Goal: Task Accomplishment & Management: Use online tool/utility

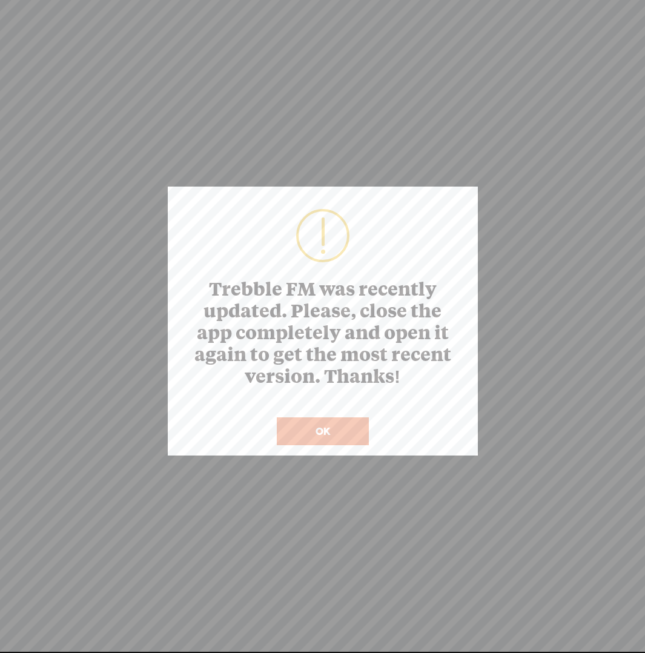
click at [334, 434] on button "OK" at bounding box center [323, 431] width 92 height 28
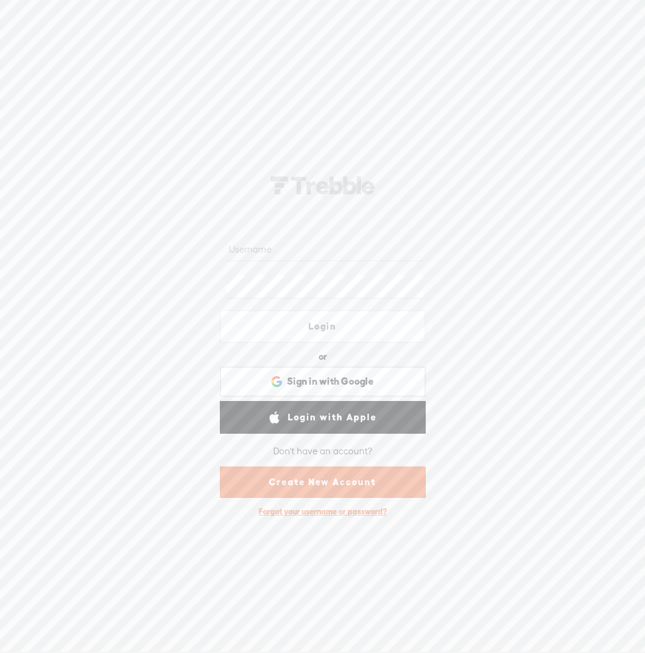
click at [386, 253] on input "text" at bounding box center [325, 249] width 197 height 24
type input "fengshuiforus"
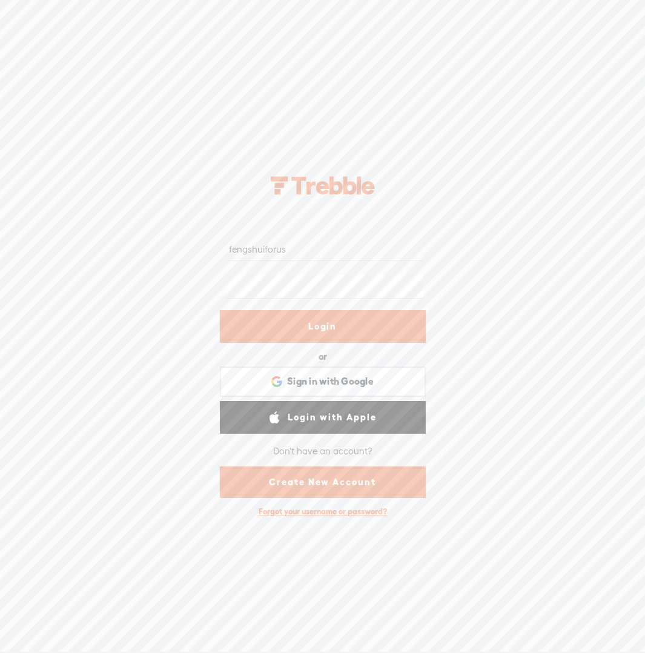
click at [356, 328] on link "Login" at bounding box center [323, 326] width 206 height 33
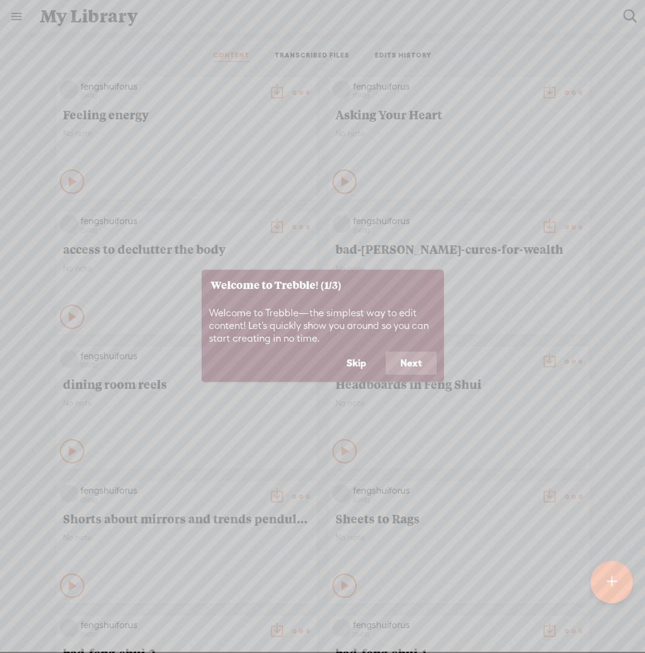
click at [405, 365] on button "Next" at bounding box center [411, 363] width 51 height 23
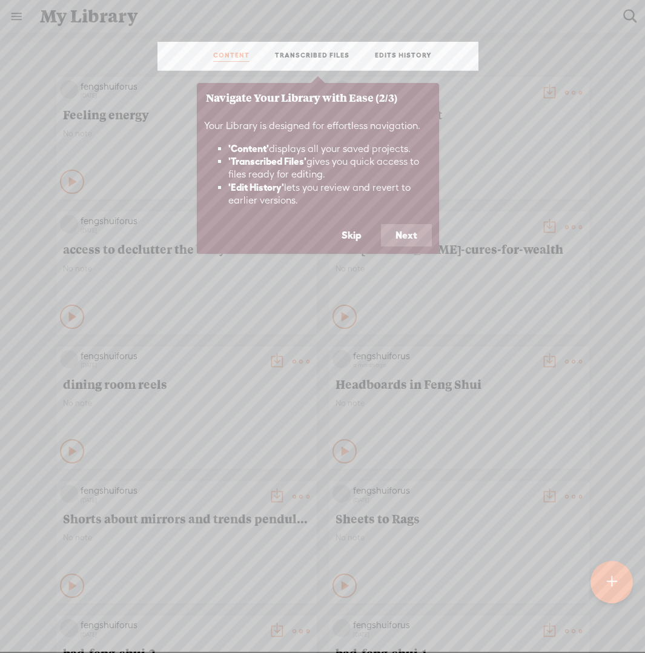
click at [407, 230] on button "Next" at bounding box center [406, 235] width 51 height 23
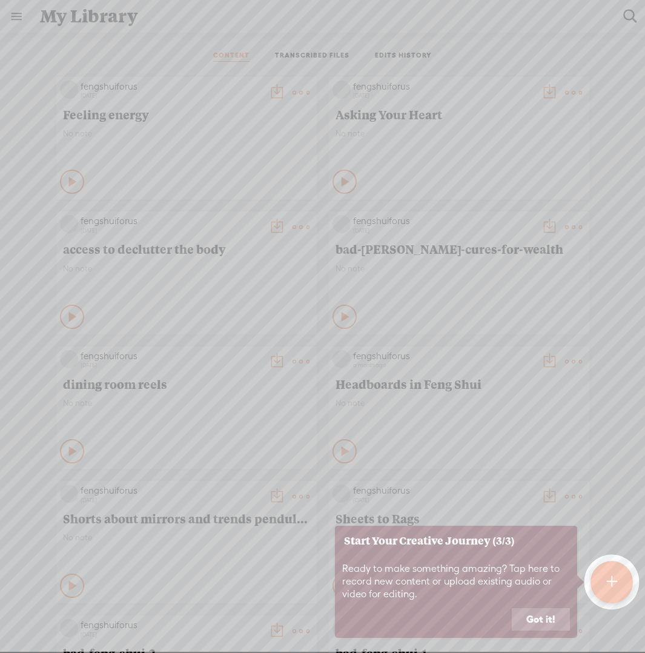
click at [529, 619] on button "Got it!" at bounding box center [541, 619] width 58 height 23
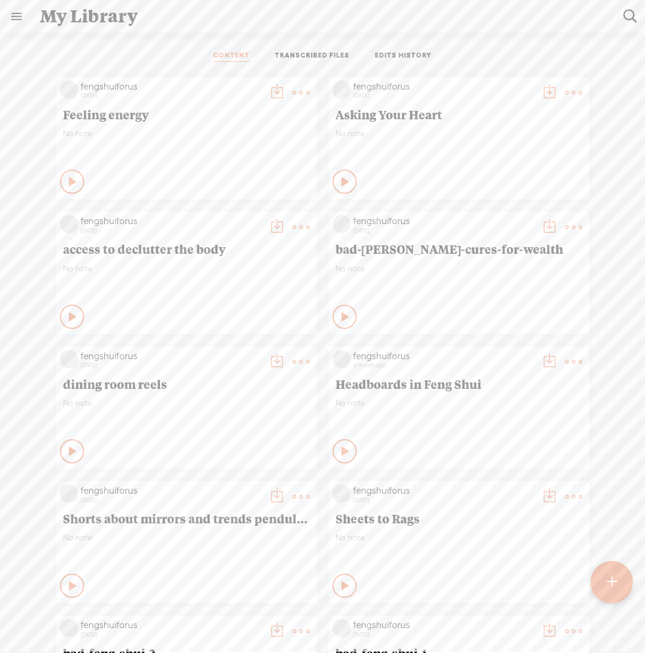
click at [606, 586] on t at bounding box center [611, 582] width 10 height 27
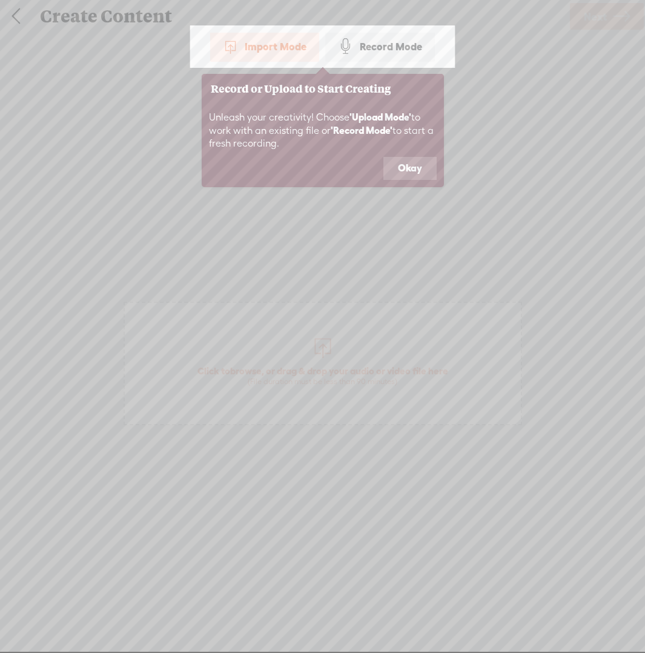
click at [411, 173] on button "Okay" at bounding box center [409, 168] width 53 height 23
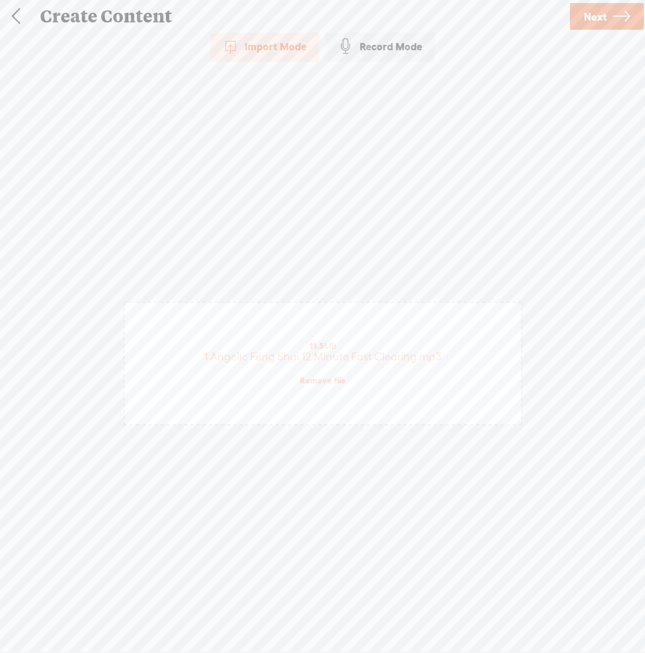
click at [603, 22] on span "Next" at bounding box center [595, 16] width 23 height 31
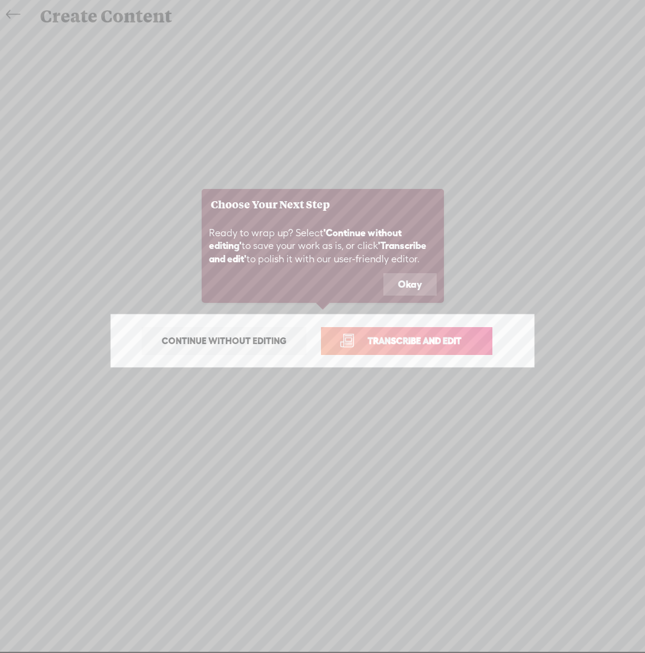
click at [423, 339] on span "Transcribe and edit" at bounding box center [414, 341] width 119 height 14
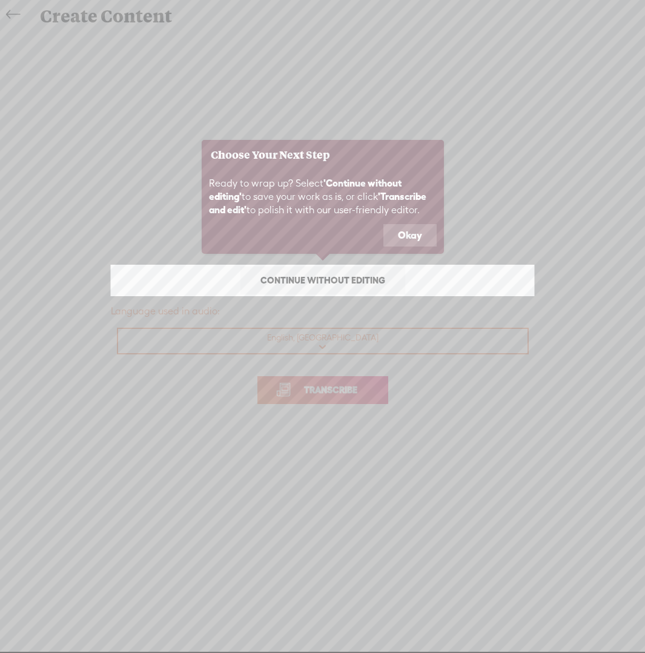
click at [358, 391] on icon at bounding box center [322, 326] width 645 height 653
click at [405, 231] on button "Okay" at bounding box center [409, 235] width 53 height 23
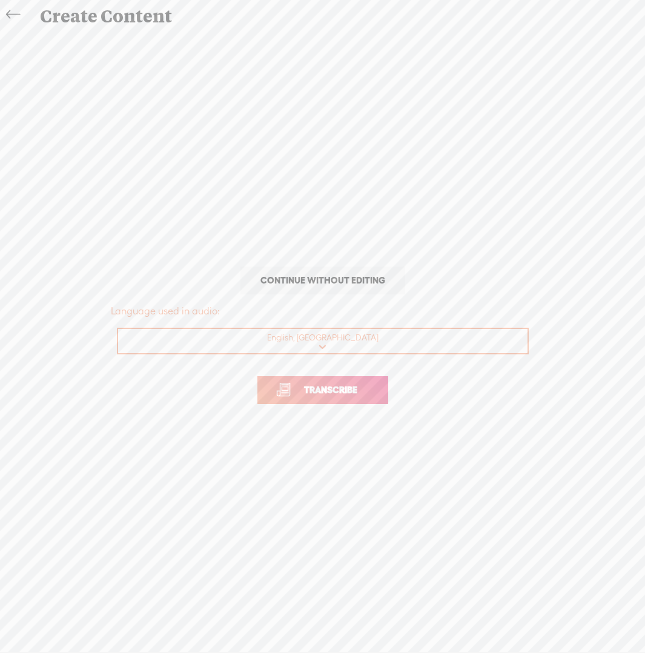
click at [340, 389] on span "Transcribe" at bounding box center [330, 390] width 79 height 14
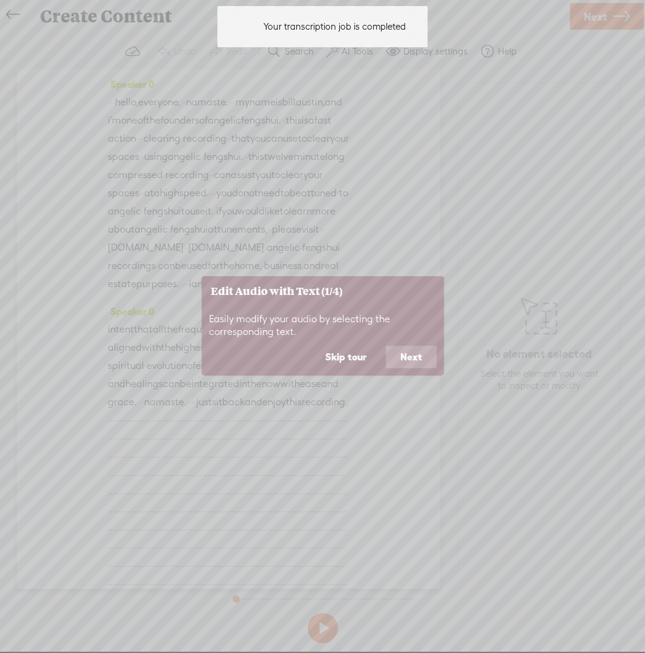
click at [399, 354] on button "Next" at bounding box center [411, 357] width 51 height 23
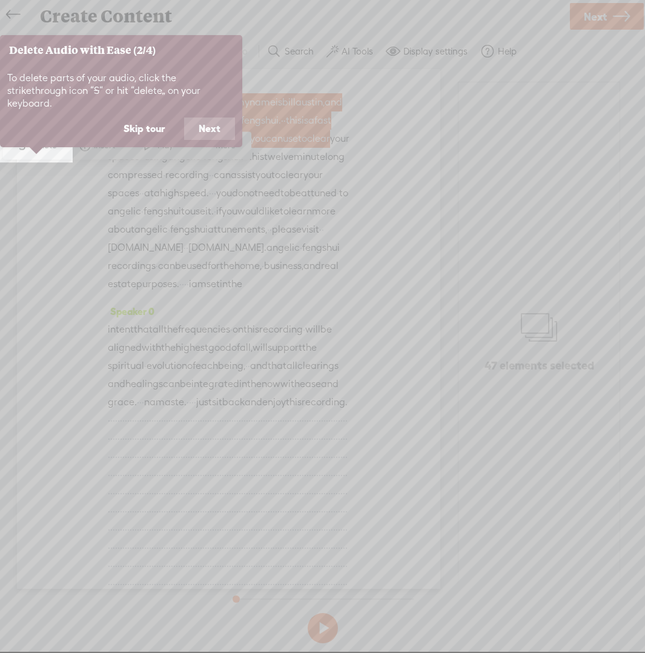
click at [208, 117] on button "Next" at bounding box center [209, 128] width 51 height 23
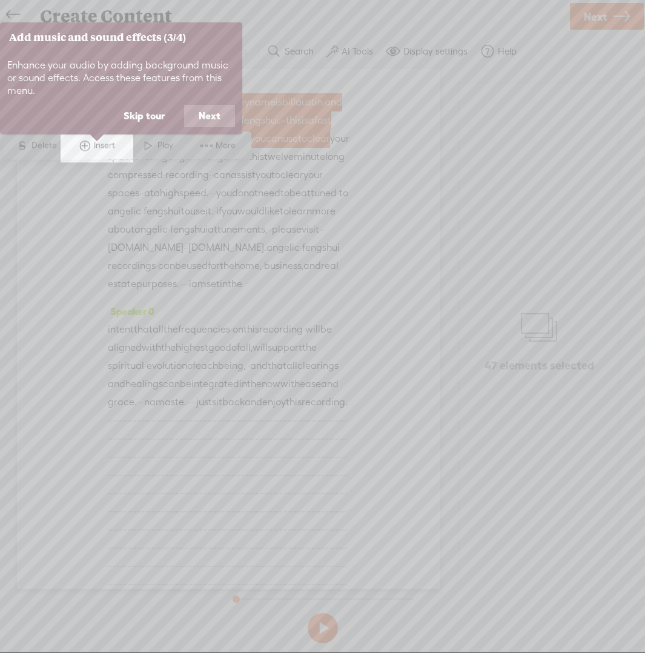
click at [208, 113] on button "Next" at bounding box center [209, 116] width 51 height 23
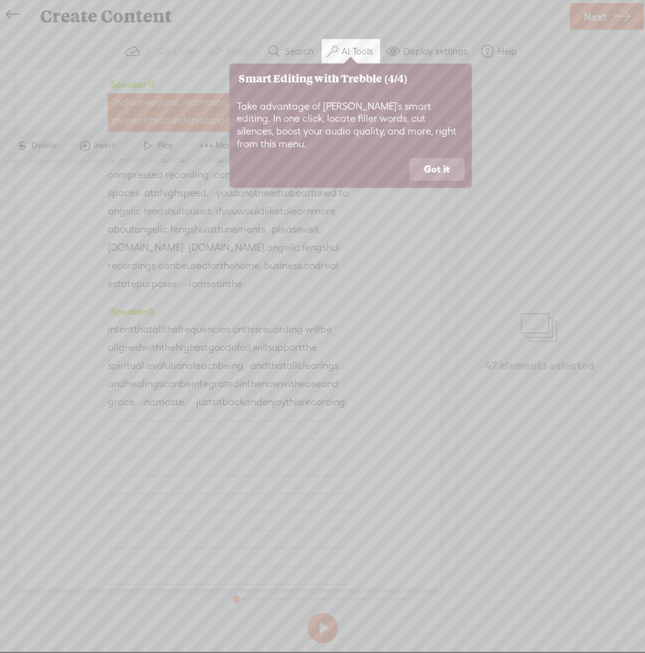
drag, startPoint x: 449, startPoint y: 159, endPoint x: 425, endPoint y: 179, distance: 31.8
click at [449, 159] on button "Got it" at bounding box center [436, 169] width 55 height 23
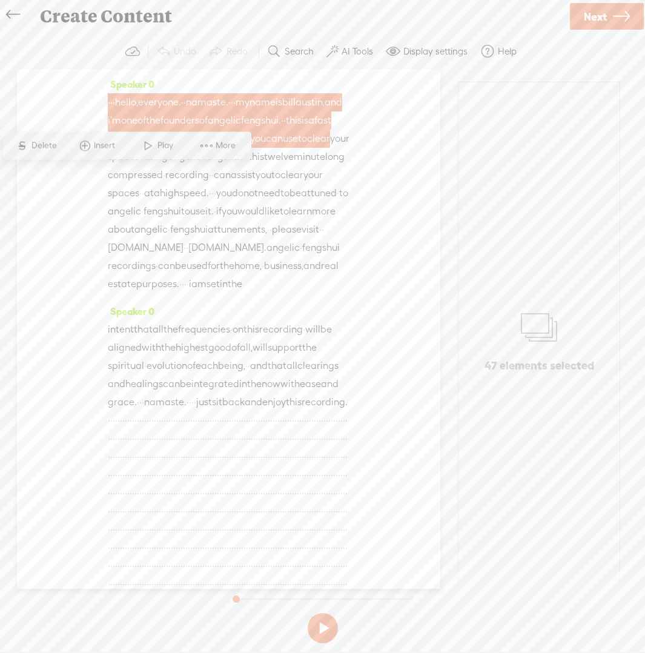
click at [110, 98] on span "·" at bounding box center [109, 102] width 2 height 18
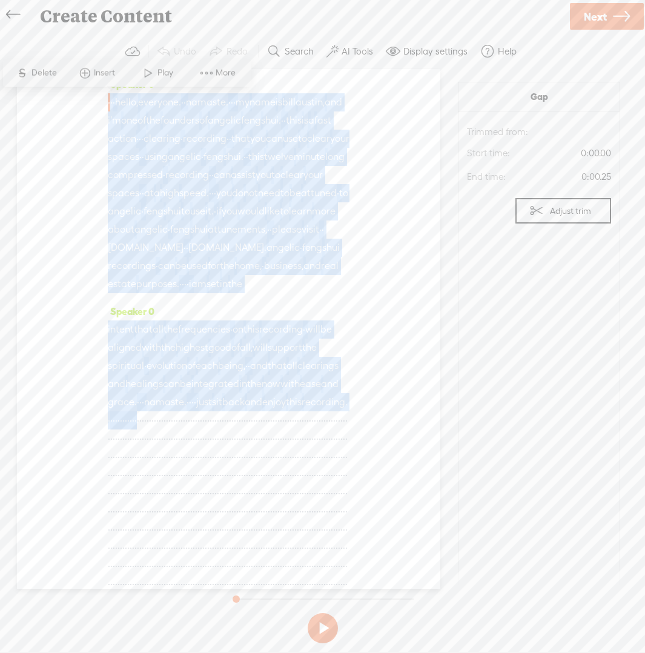
drag, startPoint x: 110, startPoint y: 98, endPoint x: 346, endPoint y: 532, distance: 494.3
click at [346, 532] on div "Speaker 0 · · · hello, everyone. · · namaste. · · · my name is [PERSON_NAME][GE…" at bounding box center [228, 329] width 423 height 520
